Goal: Navigation & Orientation: Find specific page/section

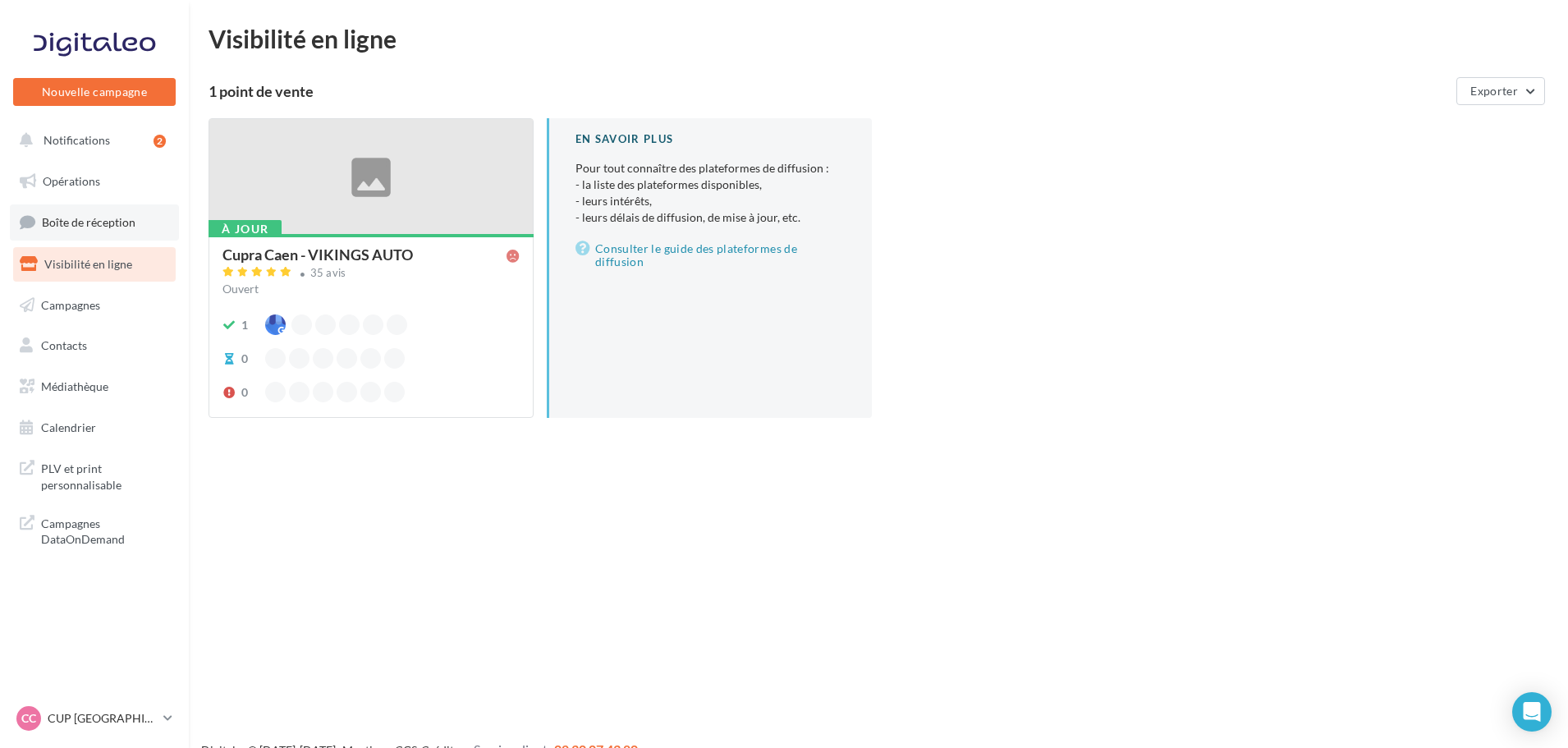
click at [122, 222] on span "Boîte de réception" at bounding box center [89, 222] width 94 height 14
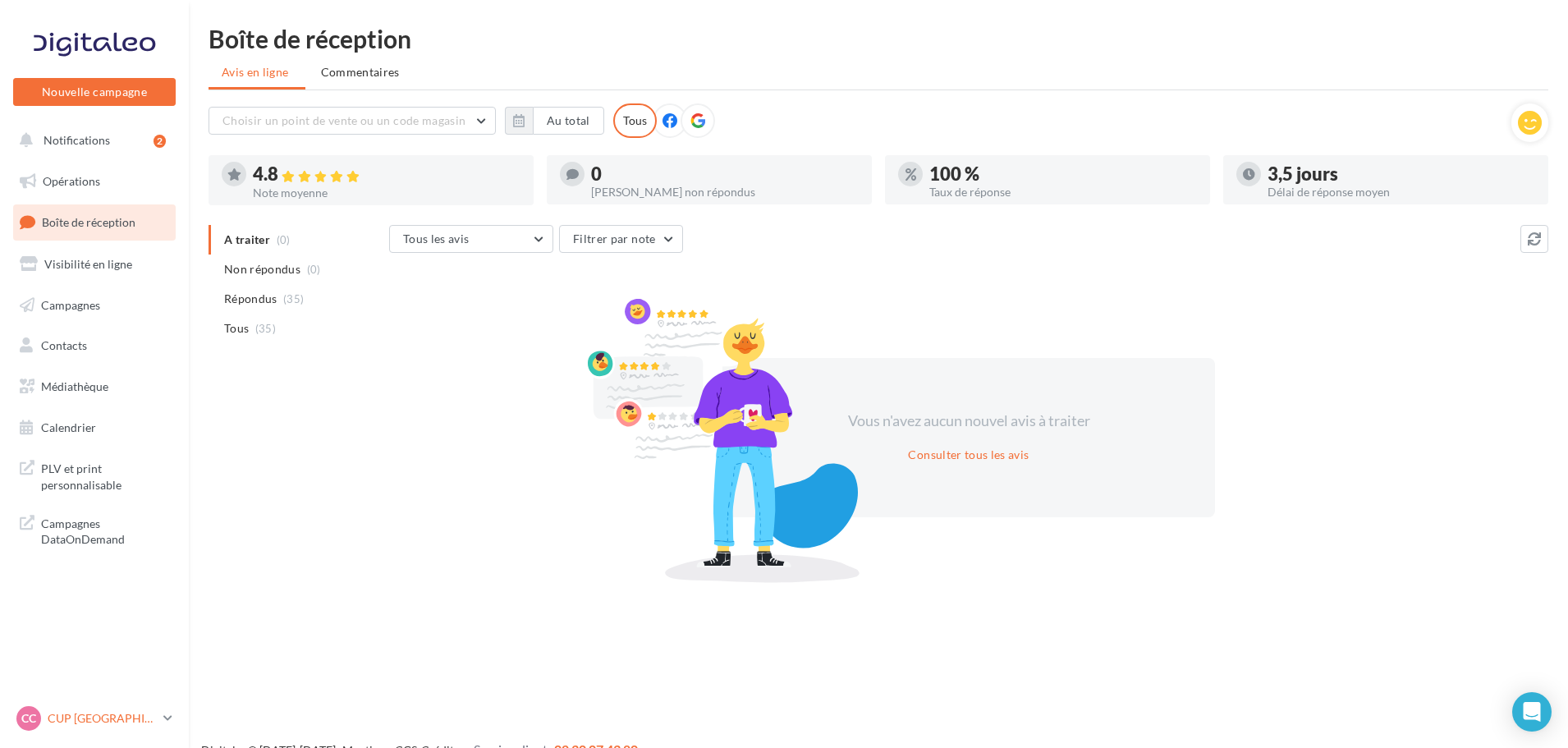
click at [109, 708] on div "CC CUP CAEN cupra_caen" at bounding box center [86, 719] width 140 height 25
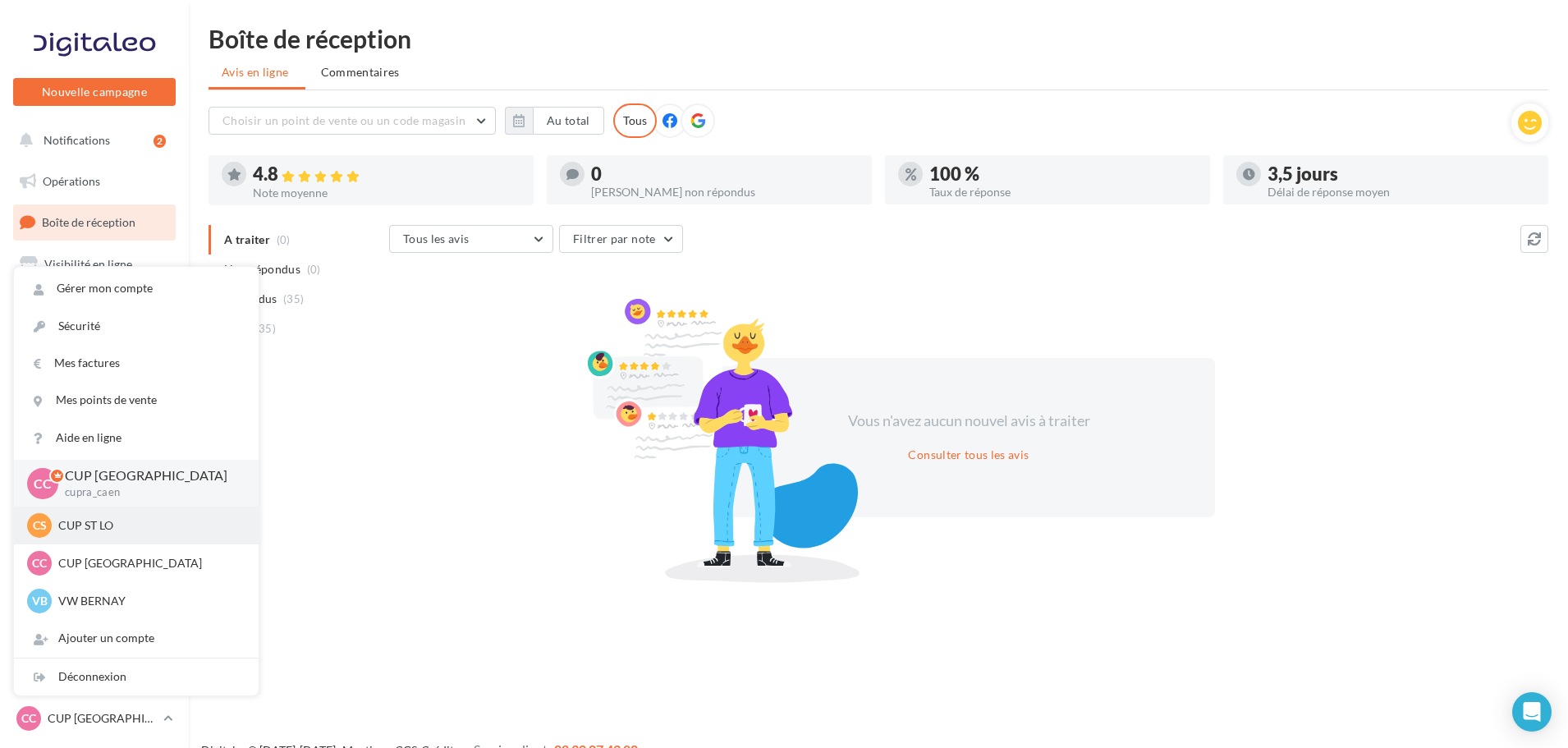
click at [90, 526] on p "CUP ST LO" at bounding box center [148, 526] width 181 height 17
